Goal: Task Accomplishment & Management: Manage account settings

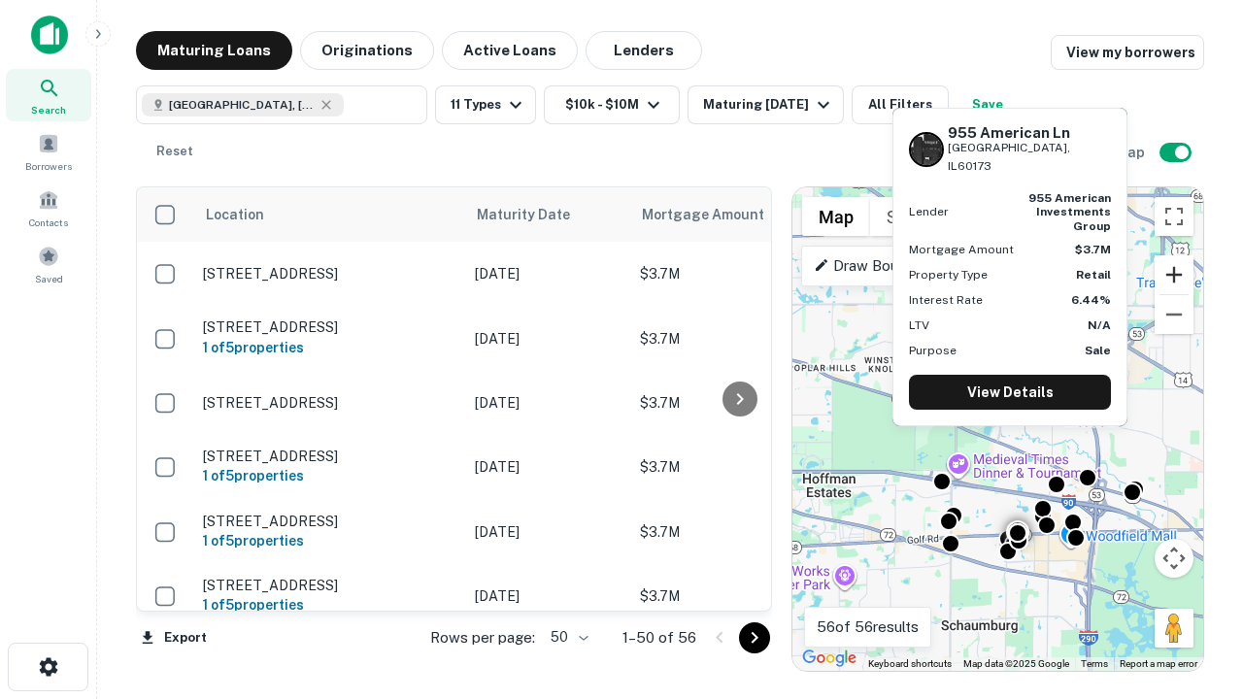
click at [1174, 275] on button "Zoom in" at bounding box center [1174, 274] width 39 height 39
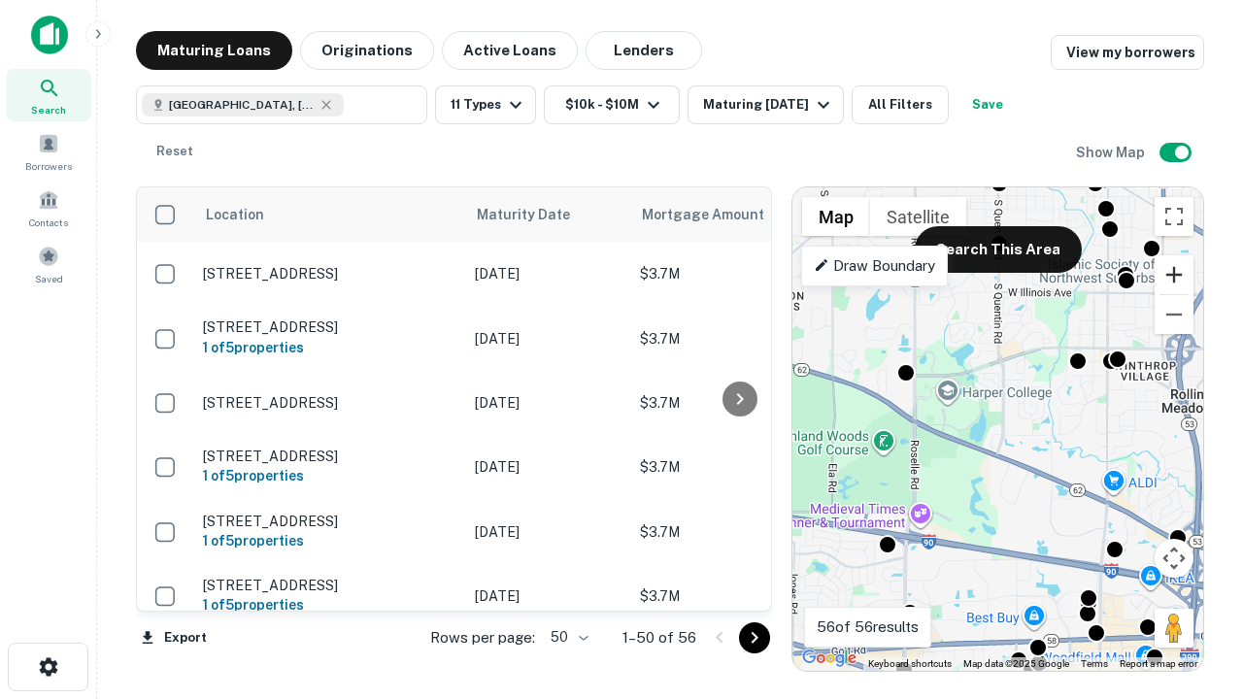
click at [1174, 275] on button "Zoom in" at bounding box center [1174, 274] width 39 height 39
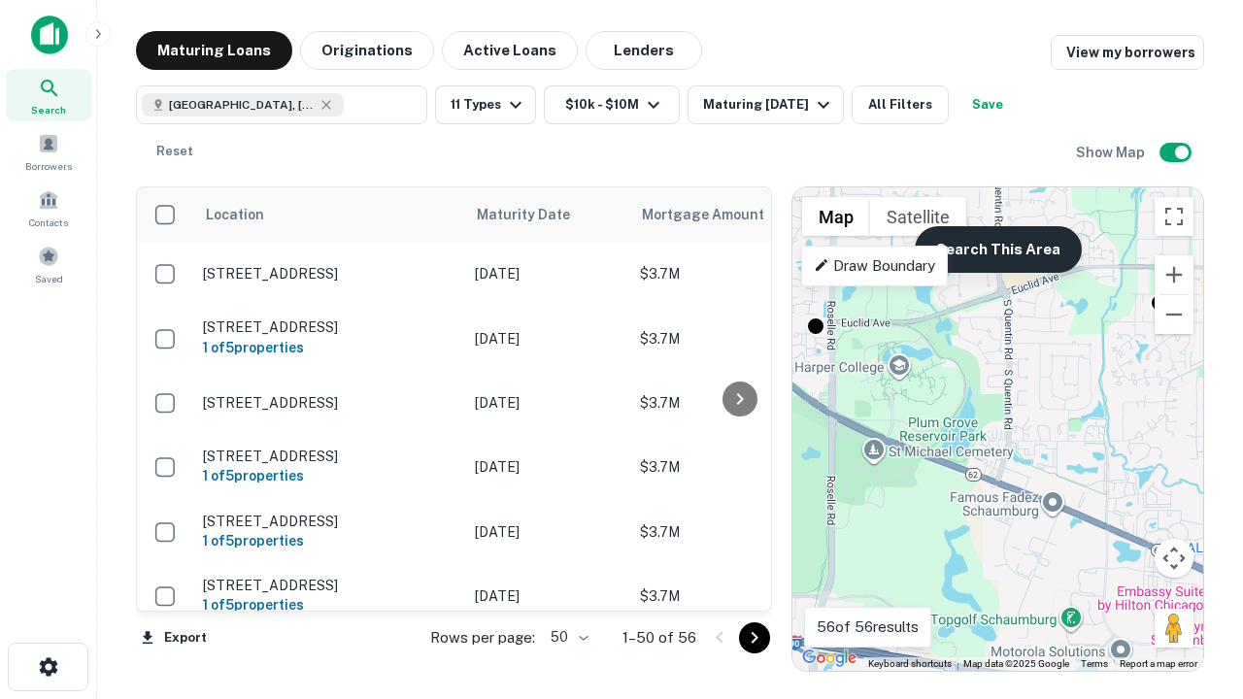
click at [998, 250] on button "Search This Area" at bounding box center [998, 249] width 167 height 47
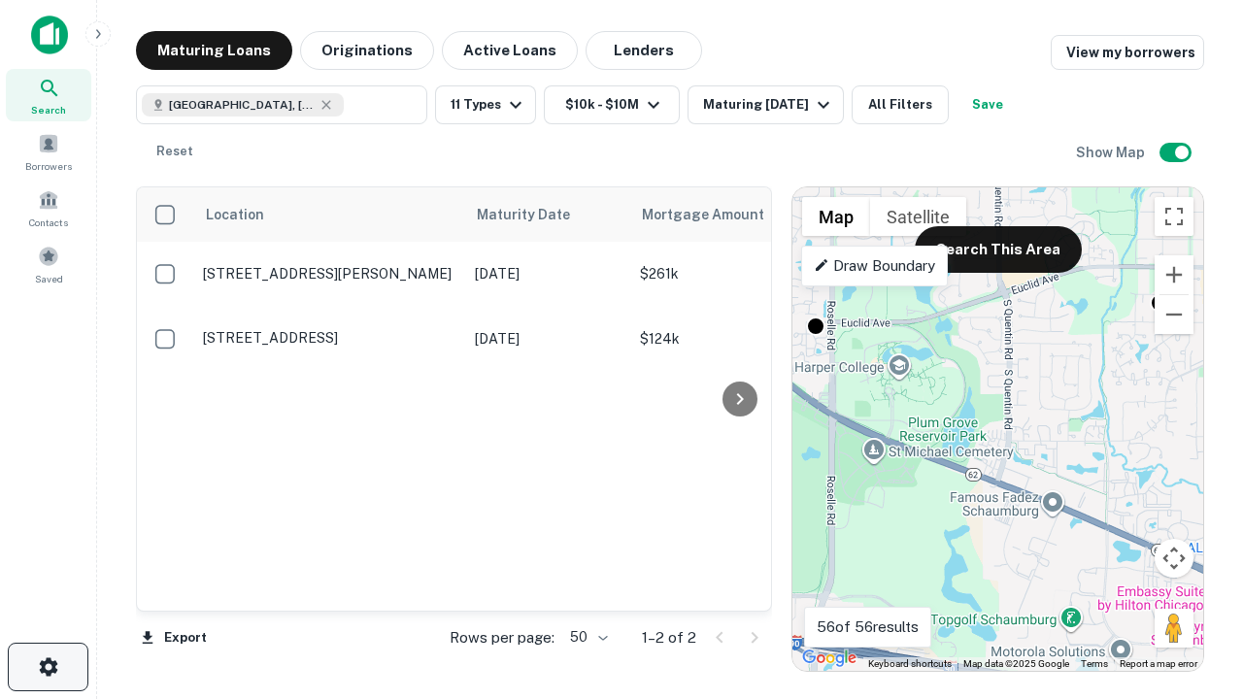
click at [48, 667] on icon "button" at bounding box center [48, 667] width 23 height 23
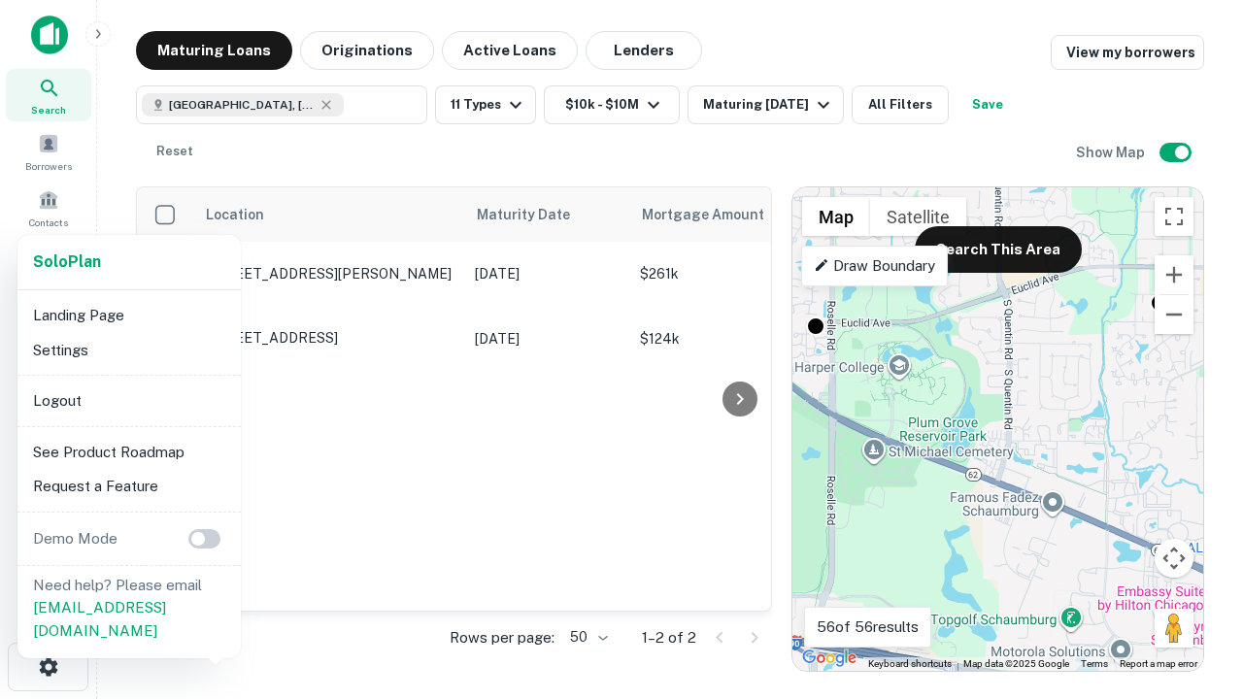
click at [128, 400] on li "Logout" at bounding box center [129, 401] width 208 height 35
